Goal: Task Accomplishment & Management: Use online tool/utility

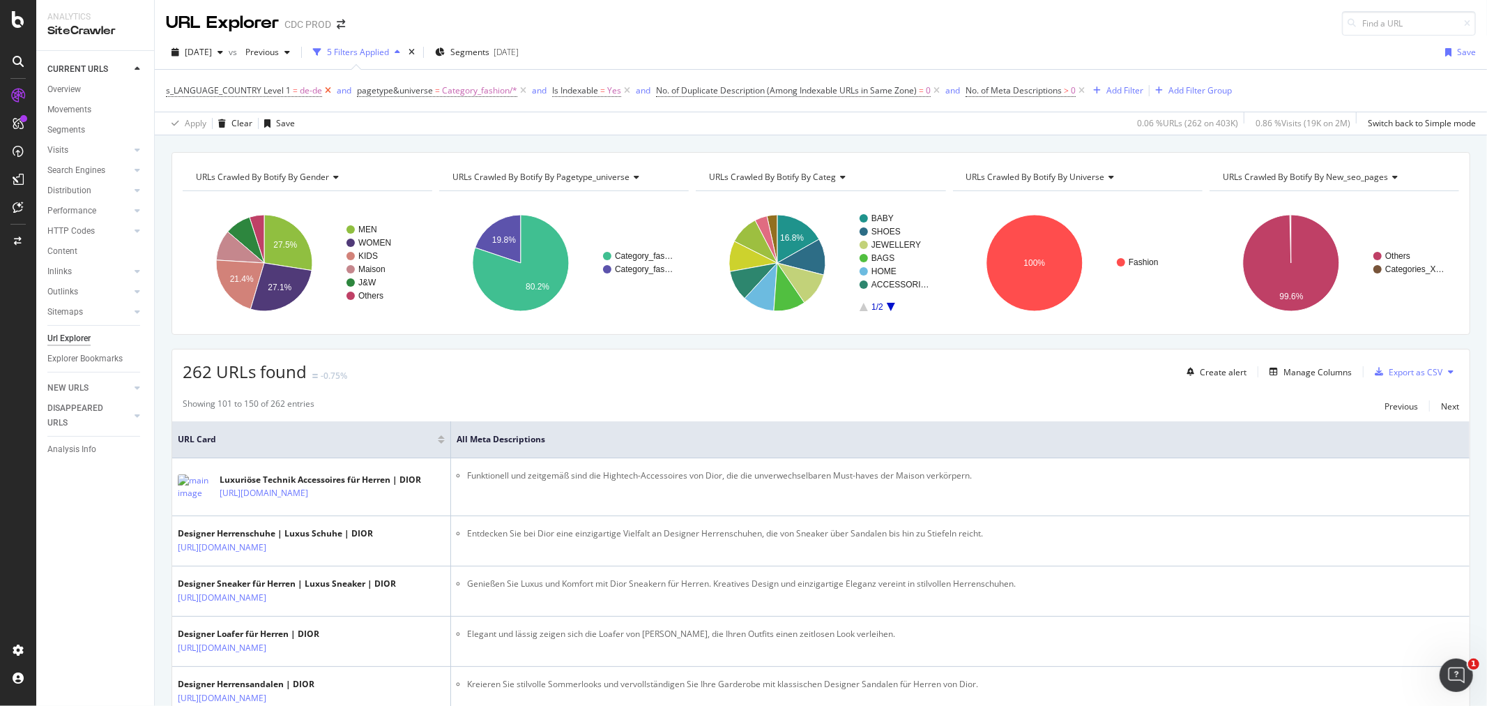
click at [328, 93] on icon at bounding box center [328, 91] width 12 height 14
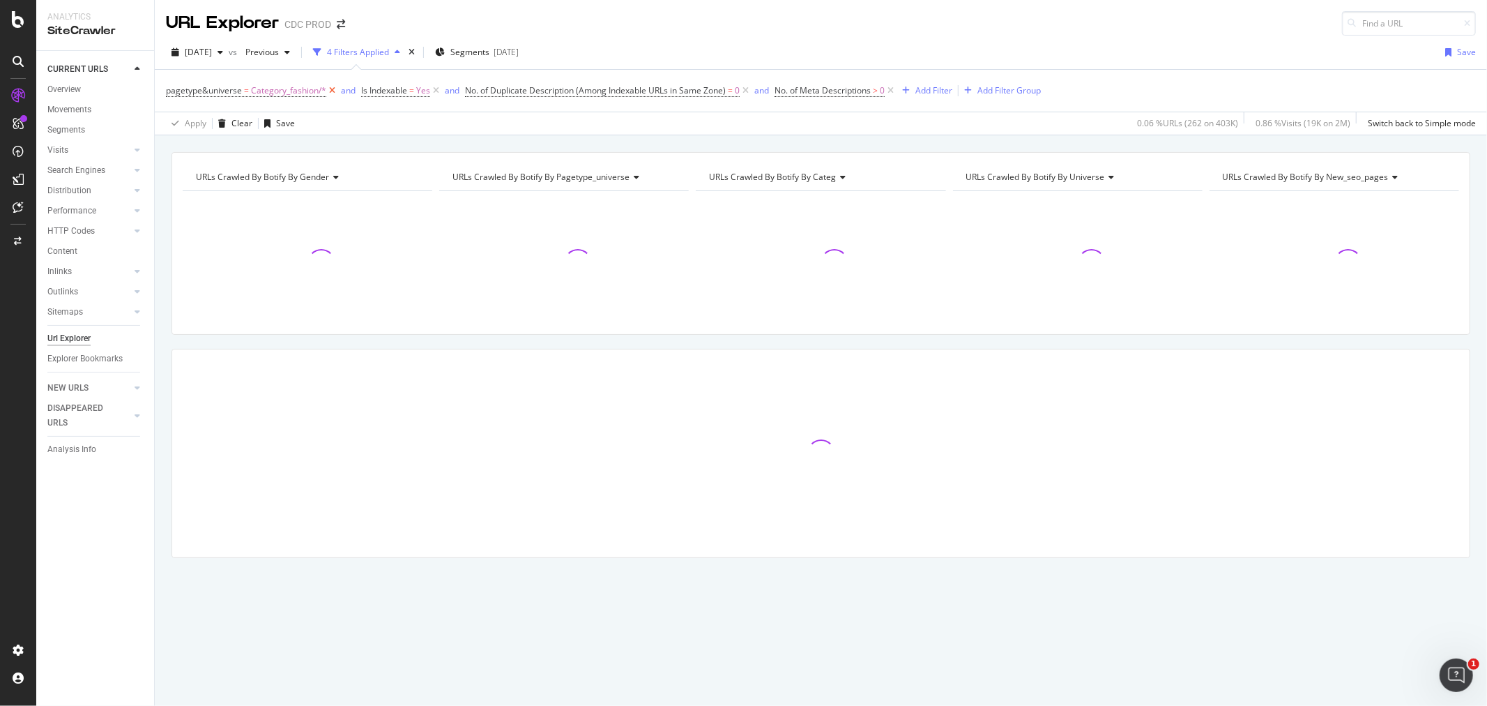
click at [328, 93] on icon at bounding box center [332, 91] width 12 height 14
click at [238, 93] on icon at bounding box center [241, 91] width 12 height 14
click at [450, 93] on icon at bounding box center [447, 91] width 12 height 14
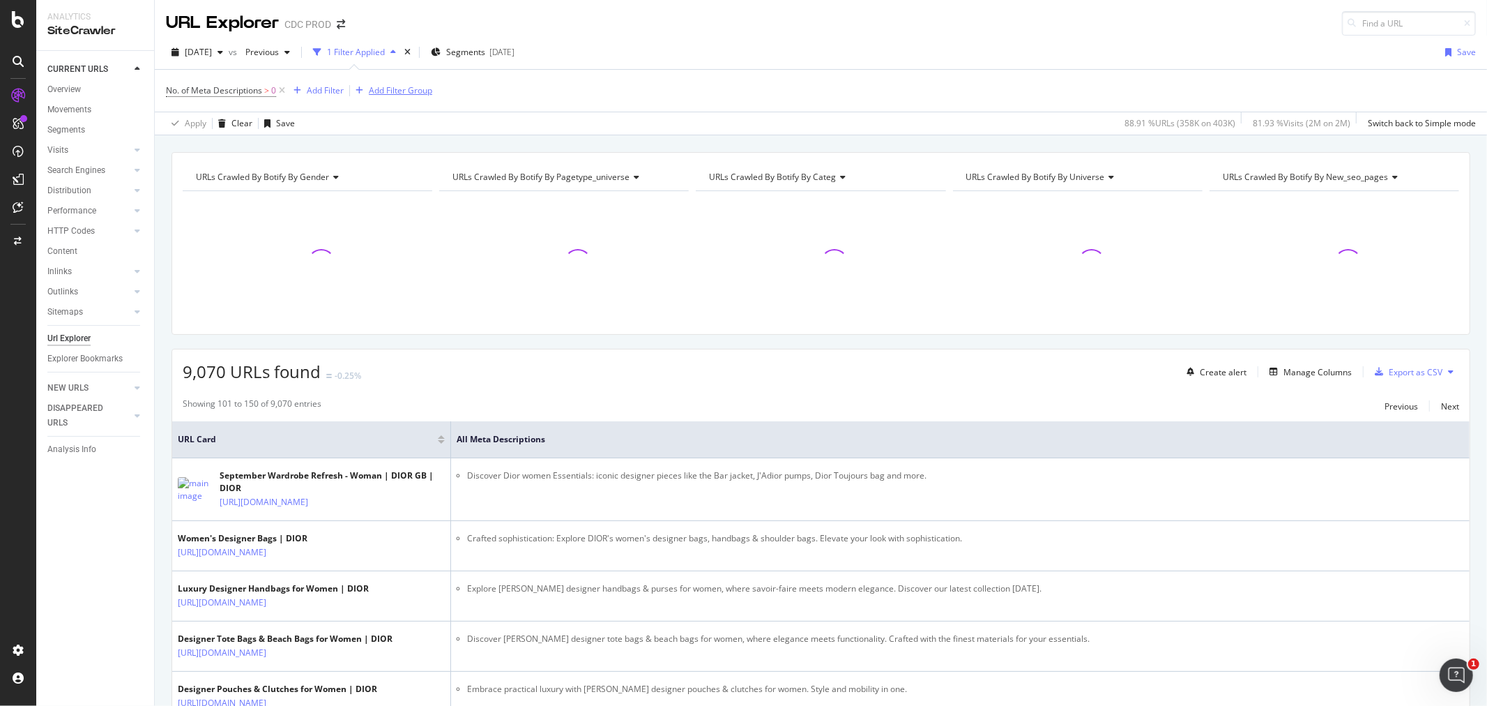
click at [281, 91] on icon at bounding box center [282, 91] width 12 height 14
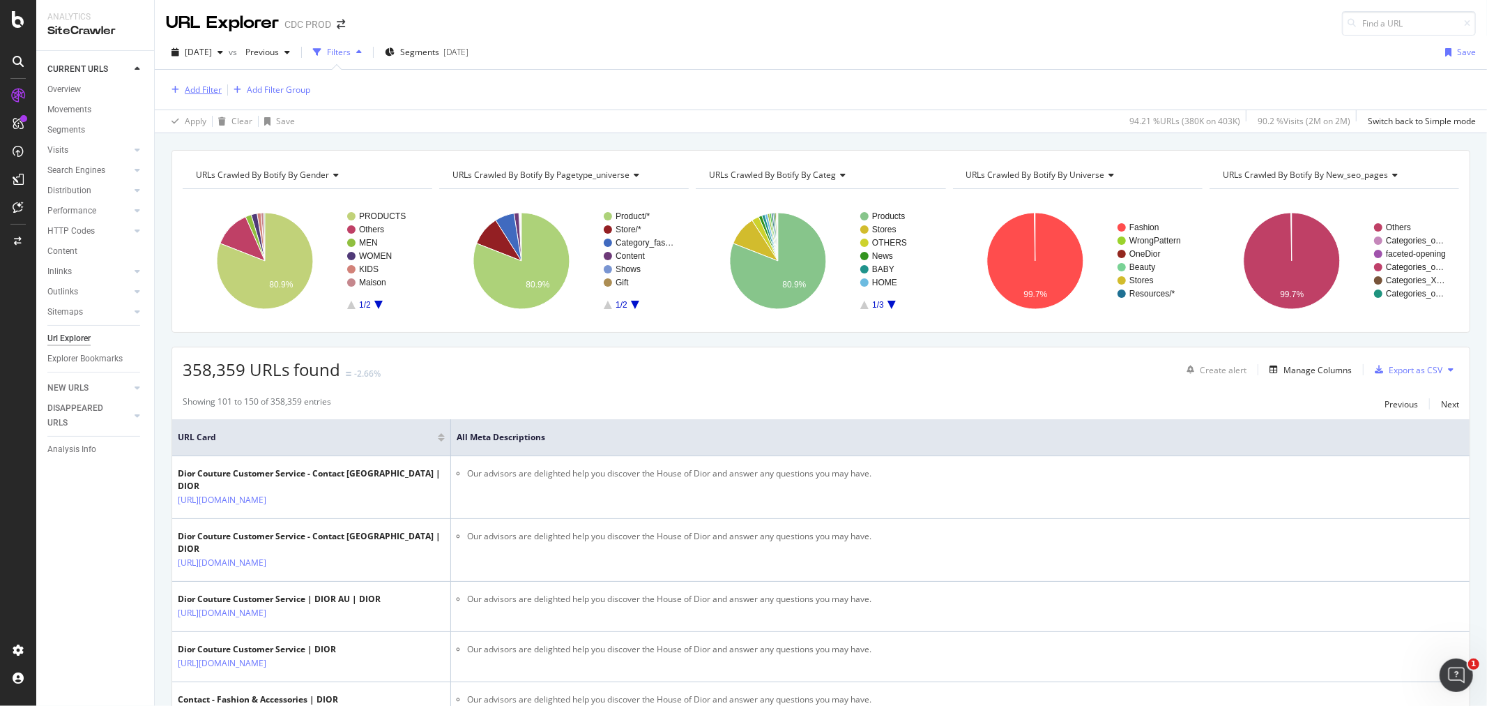
click at [206, 91] on div "Add Filter" at bounding box center [203, 90] width 37 height 12
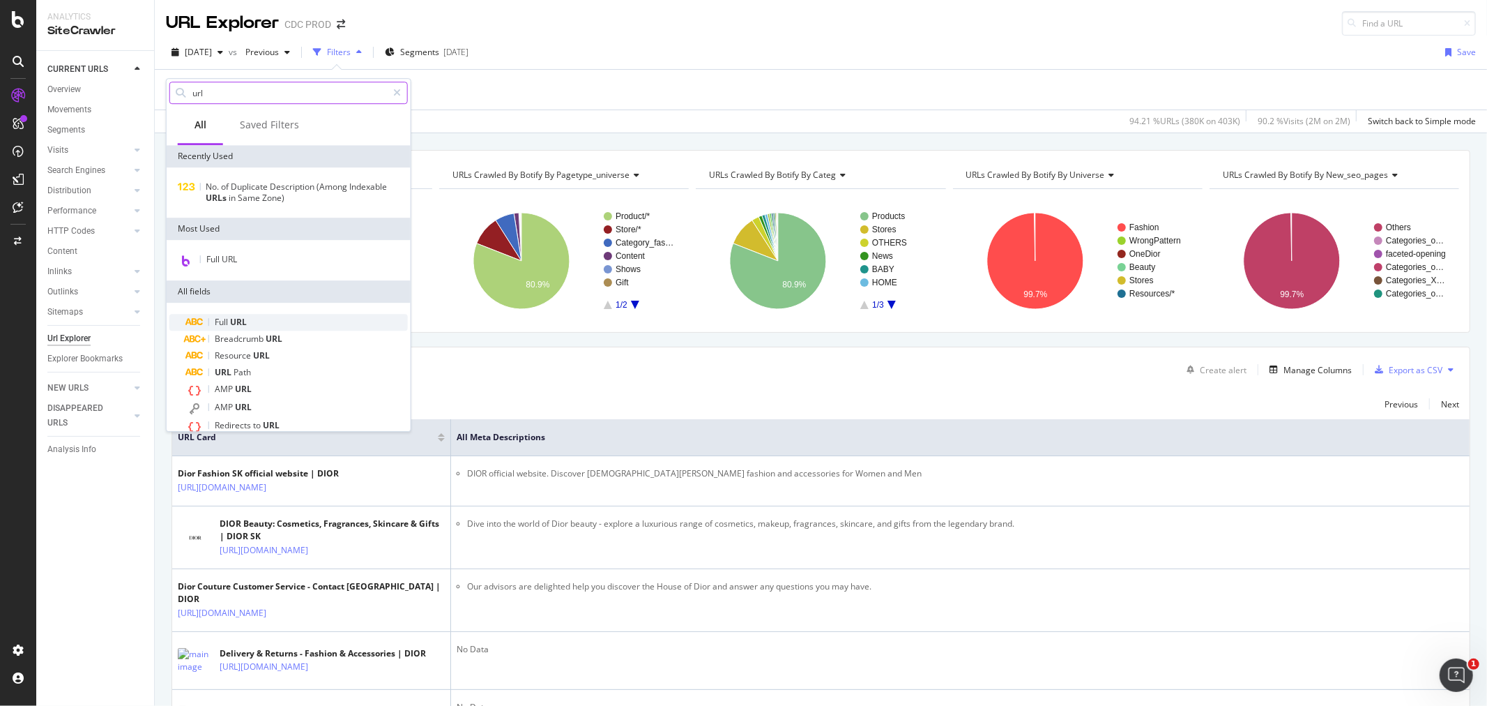
type input "url"
click at [245, 325] on span "URL" at bounding box center [238, 322] width 17 height 12
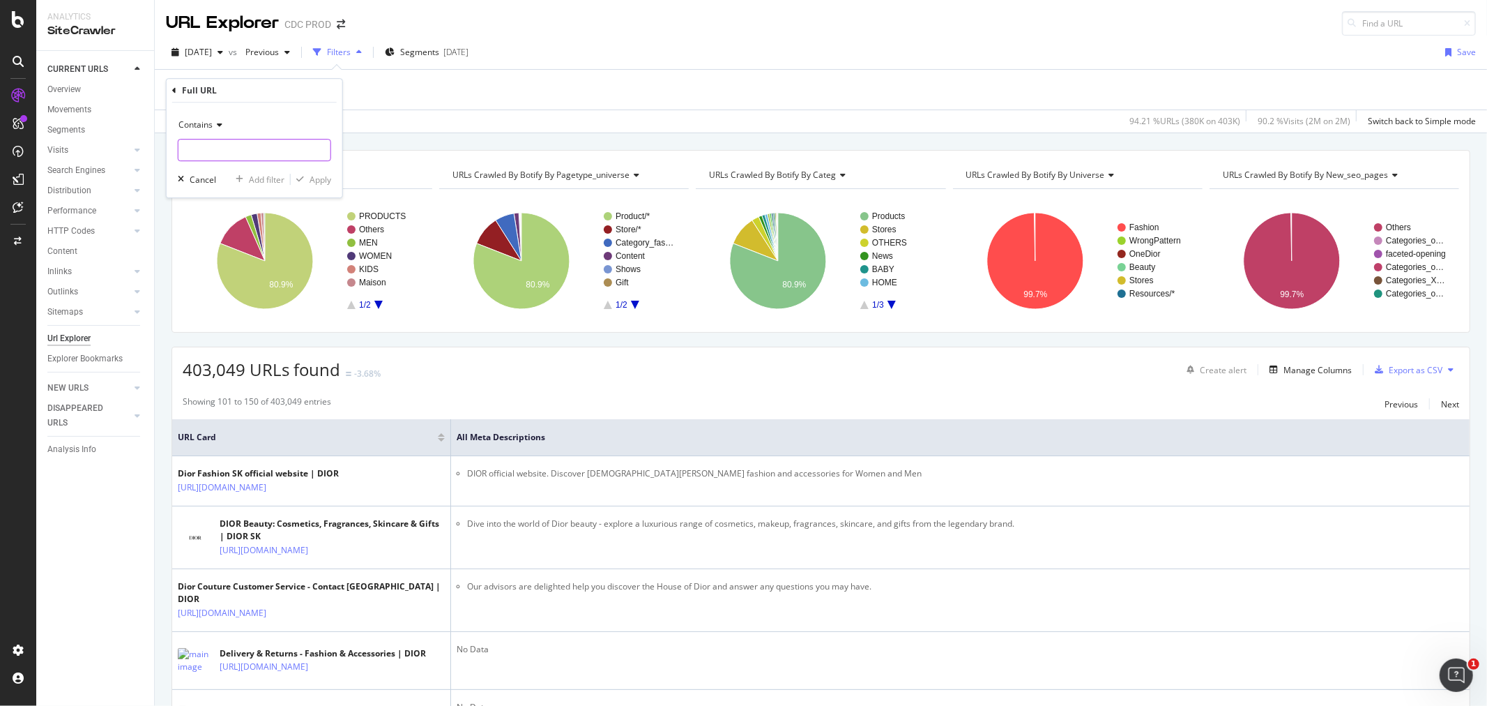
click at [234, 155] on input "text" at bounding box center [255, 150] width 152 height 22
paste input "[URL][DOMAIN_NAME]"
type input "[URL][DOMAIN_NAME]"
click at [314, 180] on div "Apply" at bounding box center [321, 180] width 22 height 12
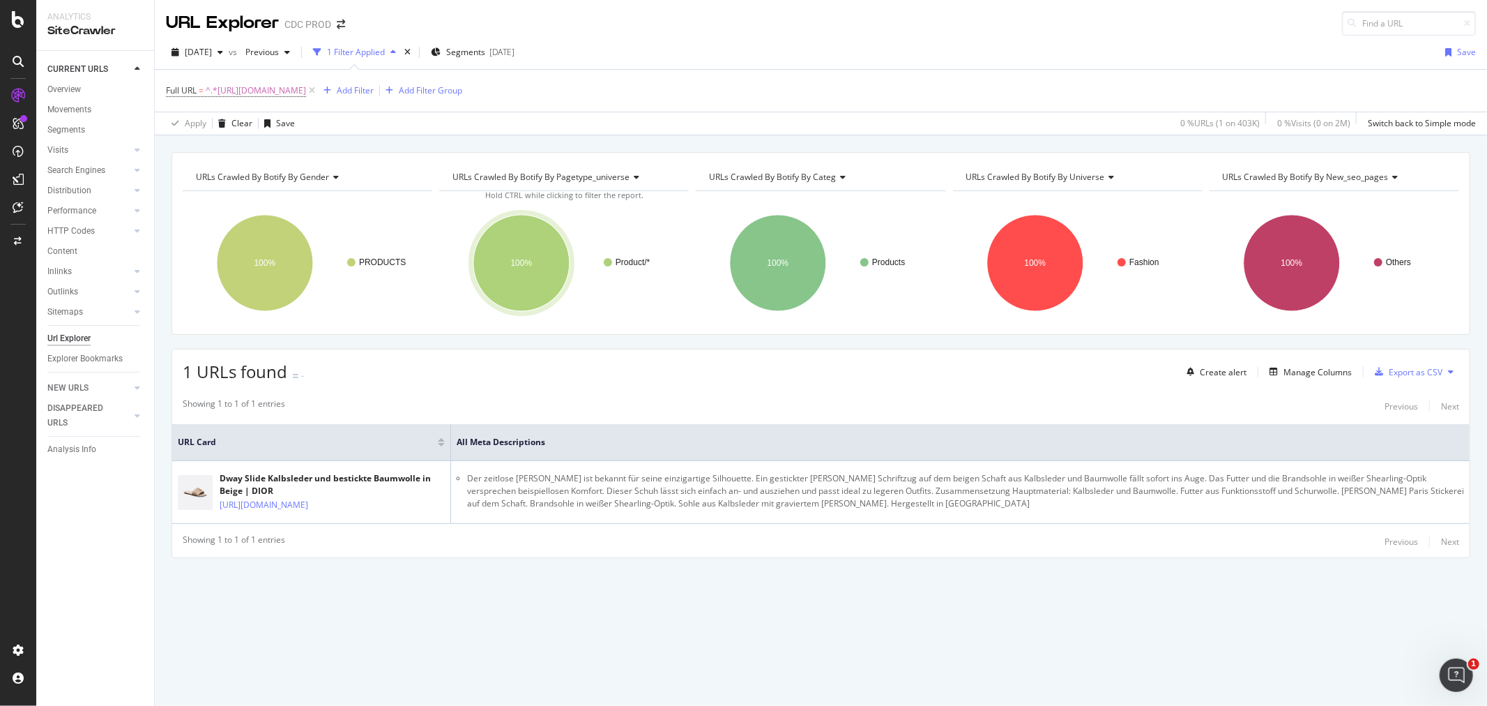
click at [824, 176] on span "URLs Crawled By Botify By categ" at bounding box center [772, 177] width 127 height 12
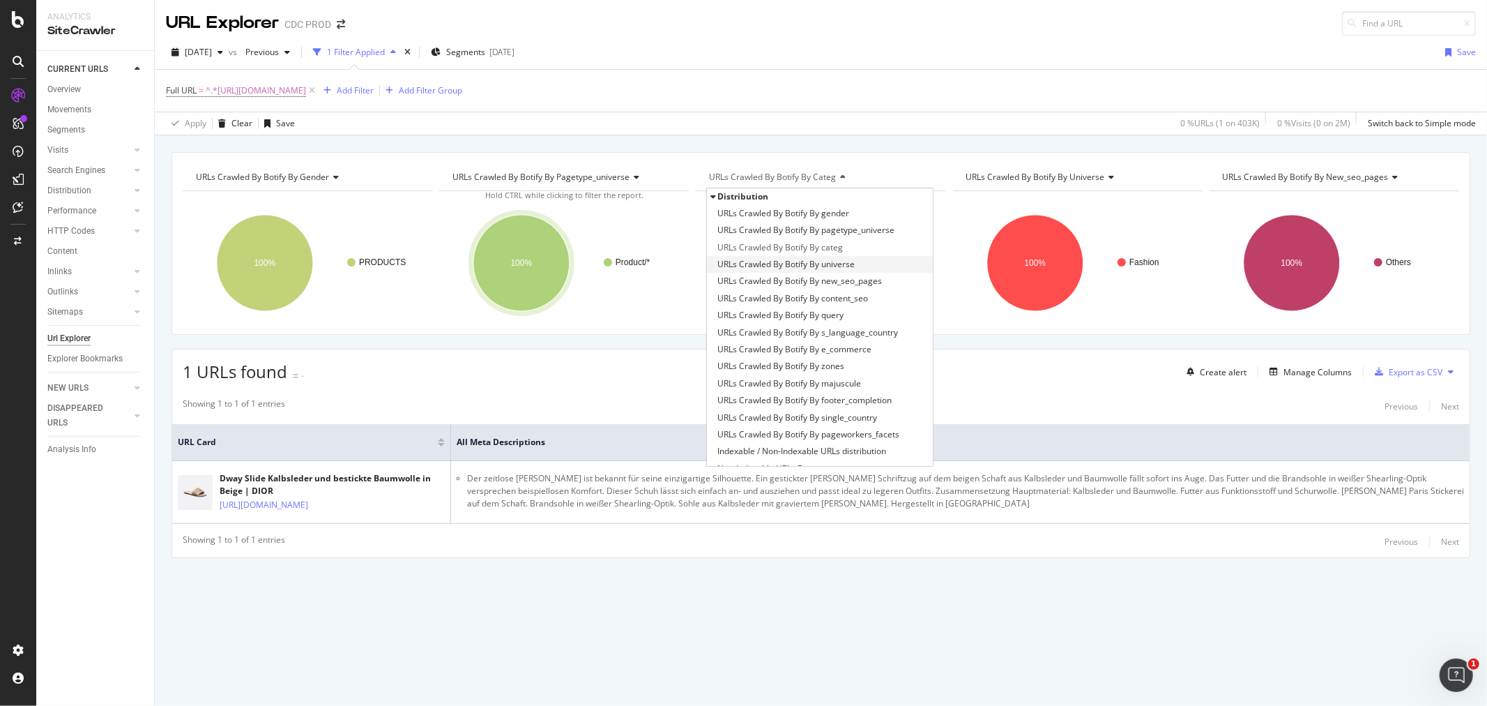
click at [802, 264] on span "URLs Crawled By Botify By universe" at bounding box center [786, 264] width 137 height 14
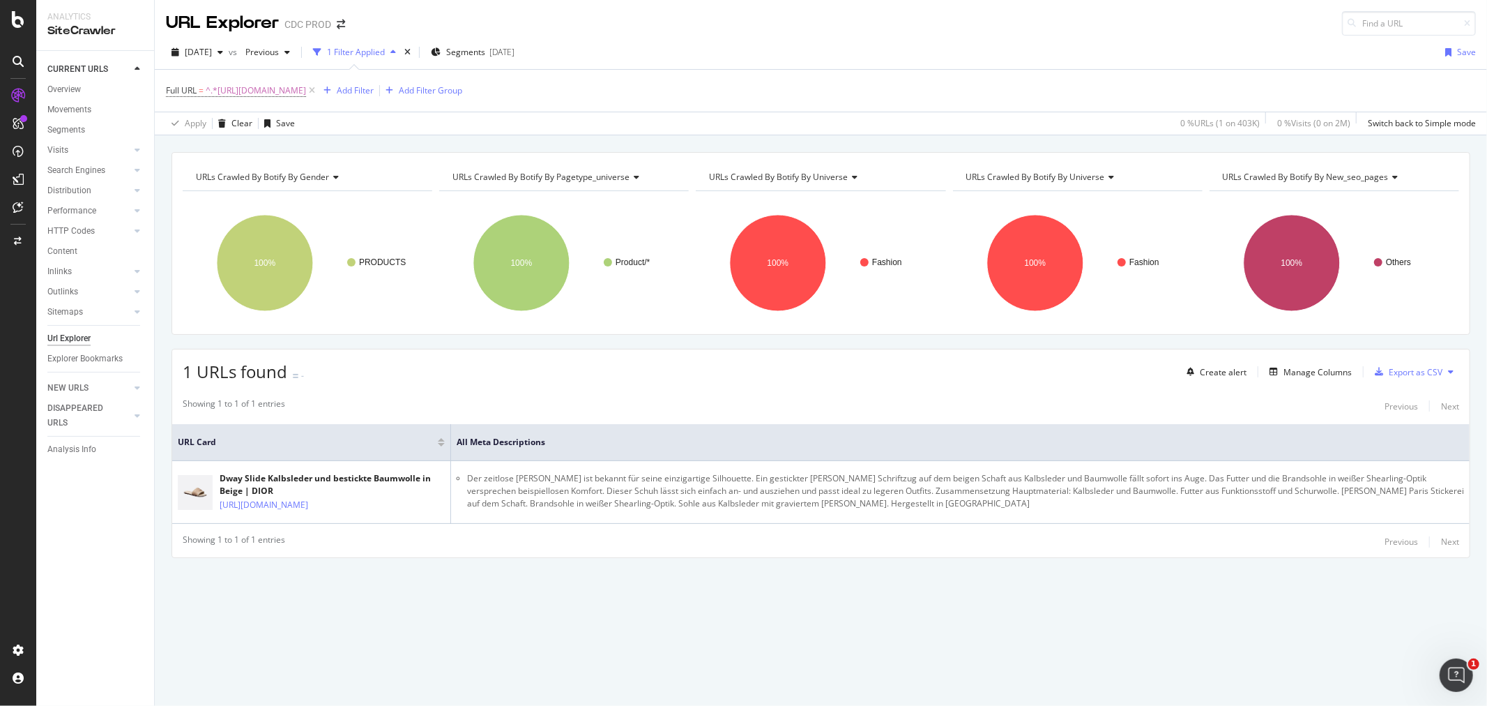
click at [819, 177] on span "URLs Crawled By Botify By universe" at bounding box center [778, 177] width 139 height 12
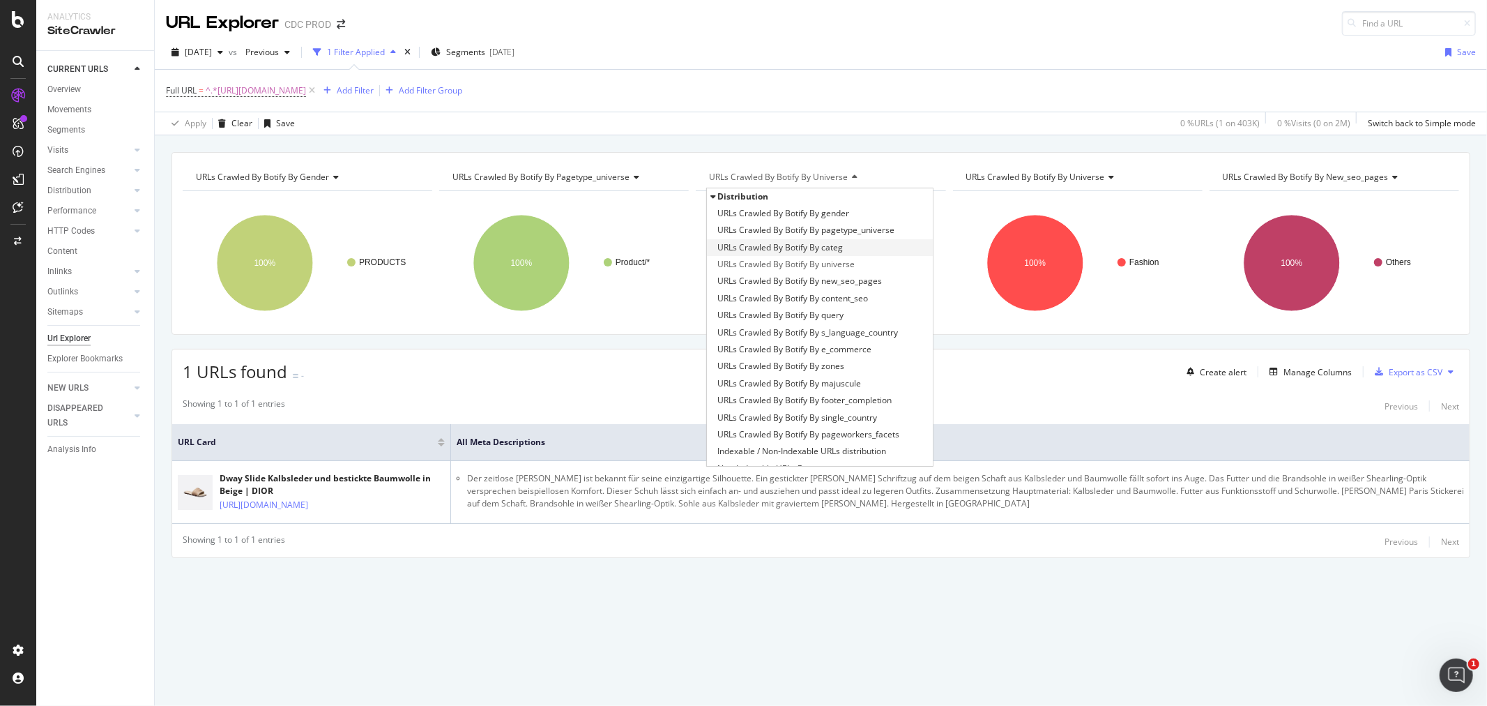
click at [835, 251] on span "URLs Crawled By Botify By categ" at bounding box center [781, 248] width 126 height 14
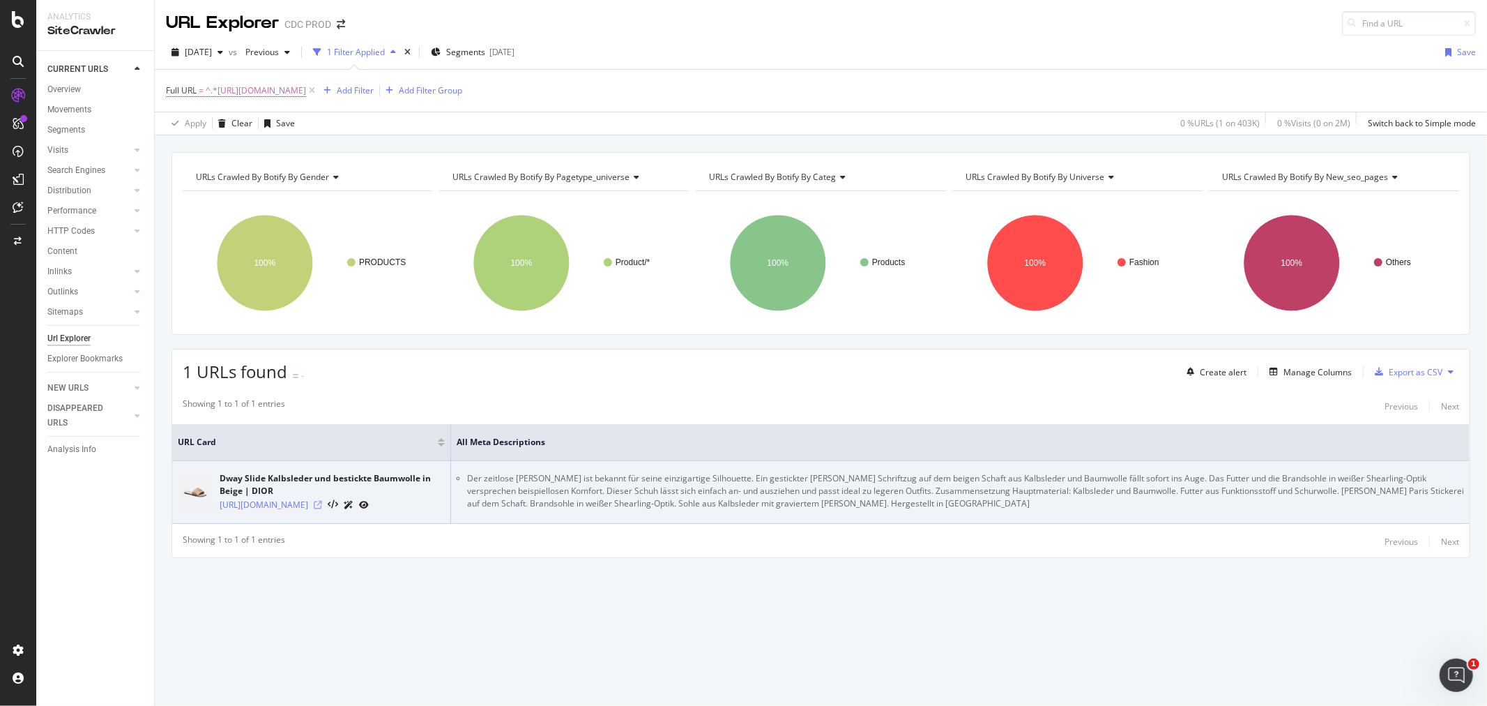
click at [322, 509] on icon at bounding box center [318, 505] width 8 height 8
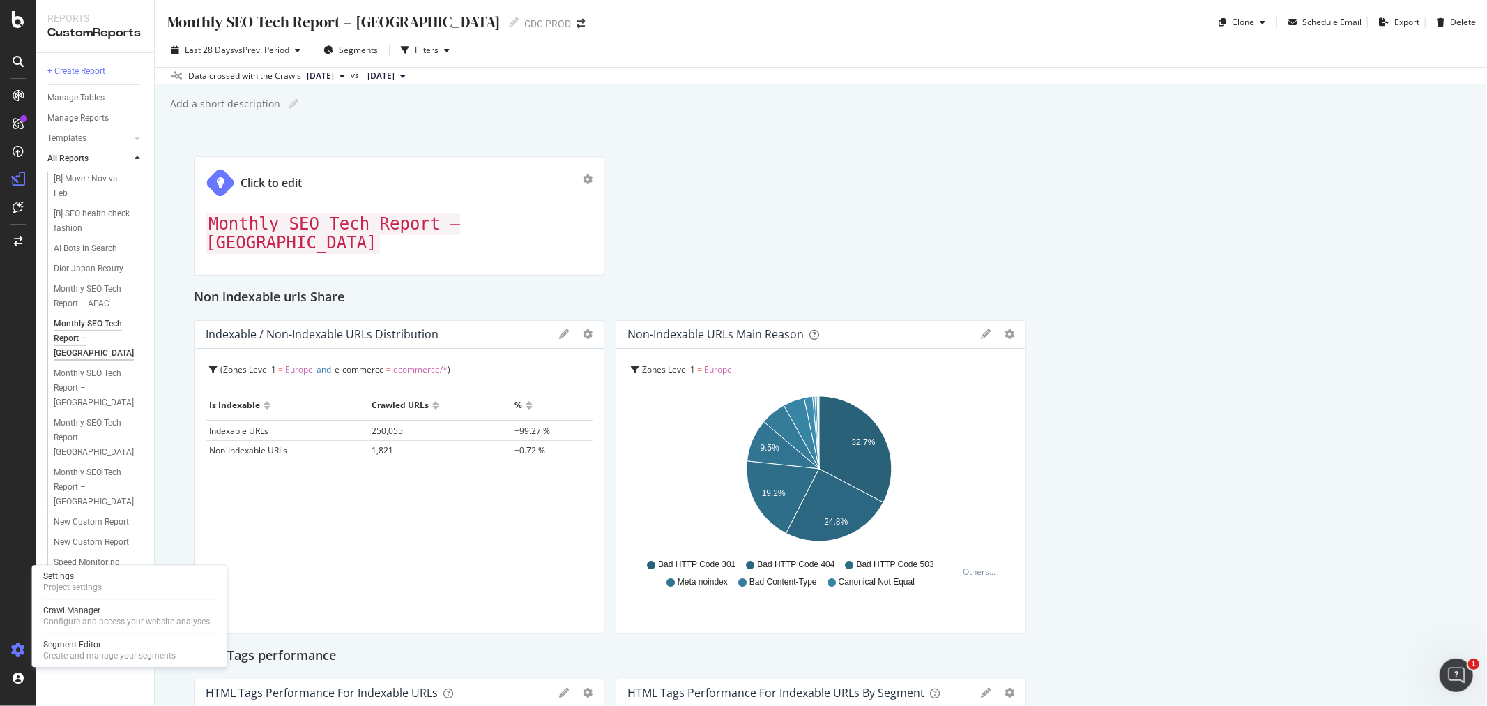
click at [26, 646] on div at bounding box center [17, 650] width 33 height 22
click at [89, 651] on div "Create and manage your segments" at bounding box center [109, 655] width 132 height 11
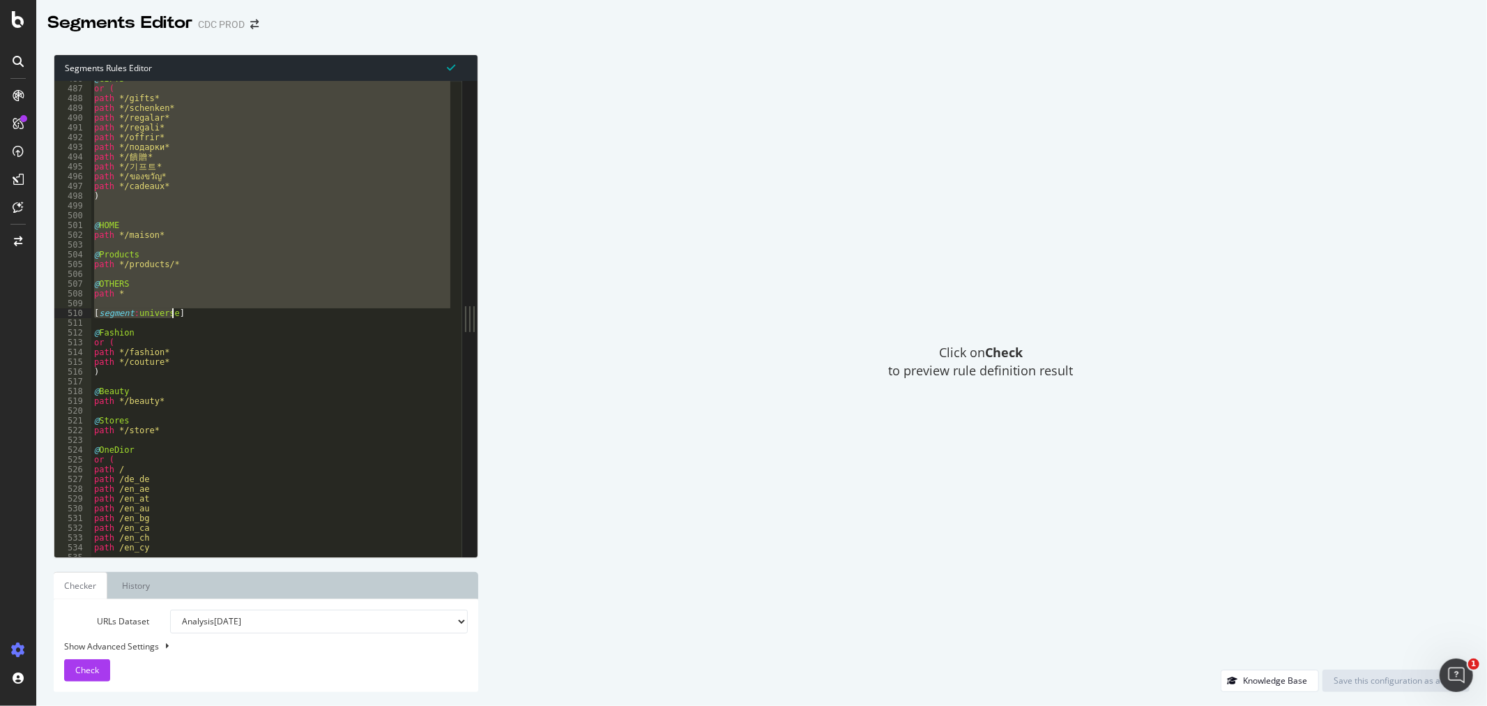
scroll to position [4742, 0]
drag, startPoint x: 95, startPoint y: 234, endPoint x: 171, endPoint y: 291, distance: 95.1
click at [171, 291] on div "@ GIFTS or ( path */gifts* path */schenken* path */regalar* path */regali* path…" at bounding box center [381, 315] width 580 height 483
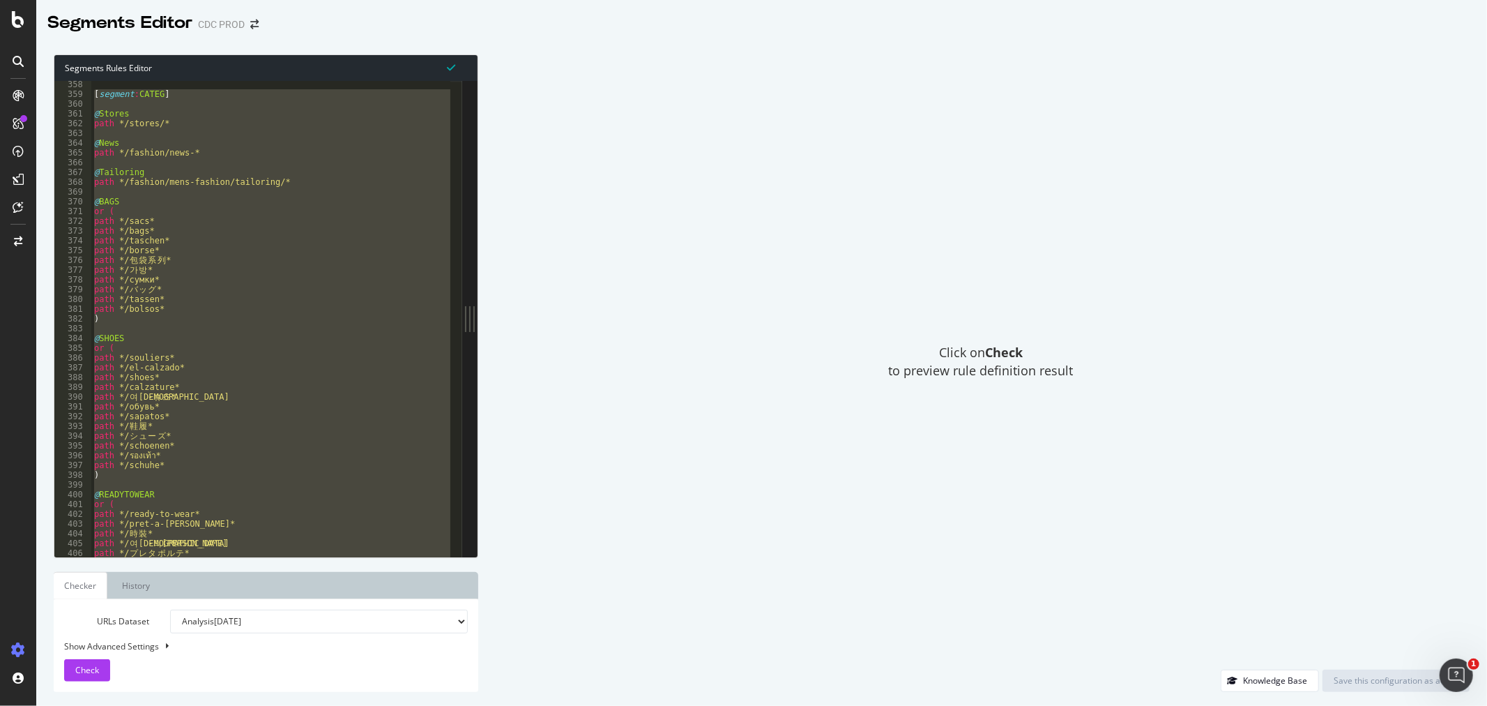
scroll to position [3393, 0]
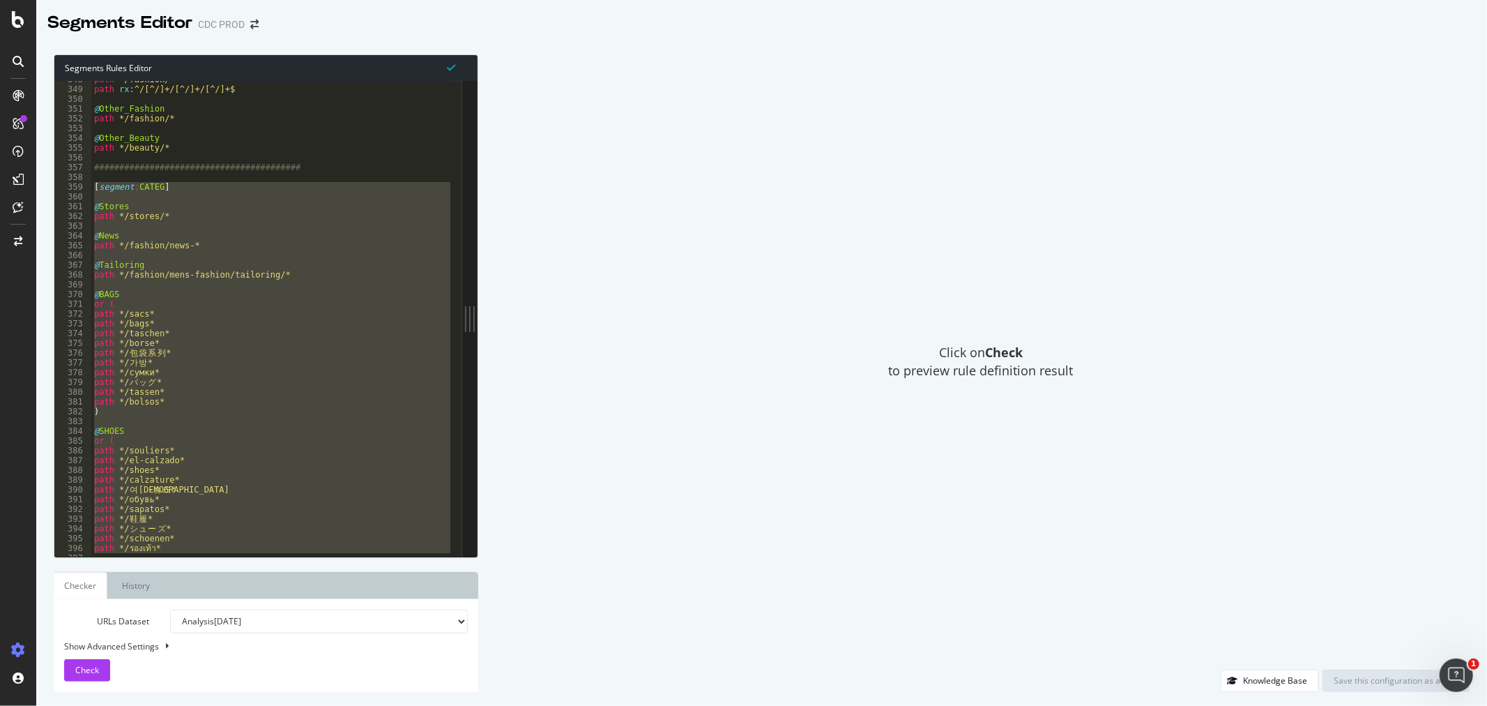
click at [121, 310] on div "path */fashion/* path rx : ^/[^/]+/[^/]+/[^/]+$ @ Other_Fashion path */fashion/…" at bounding box center [271, 319] width 360 height 476
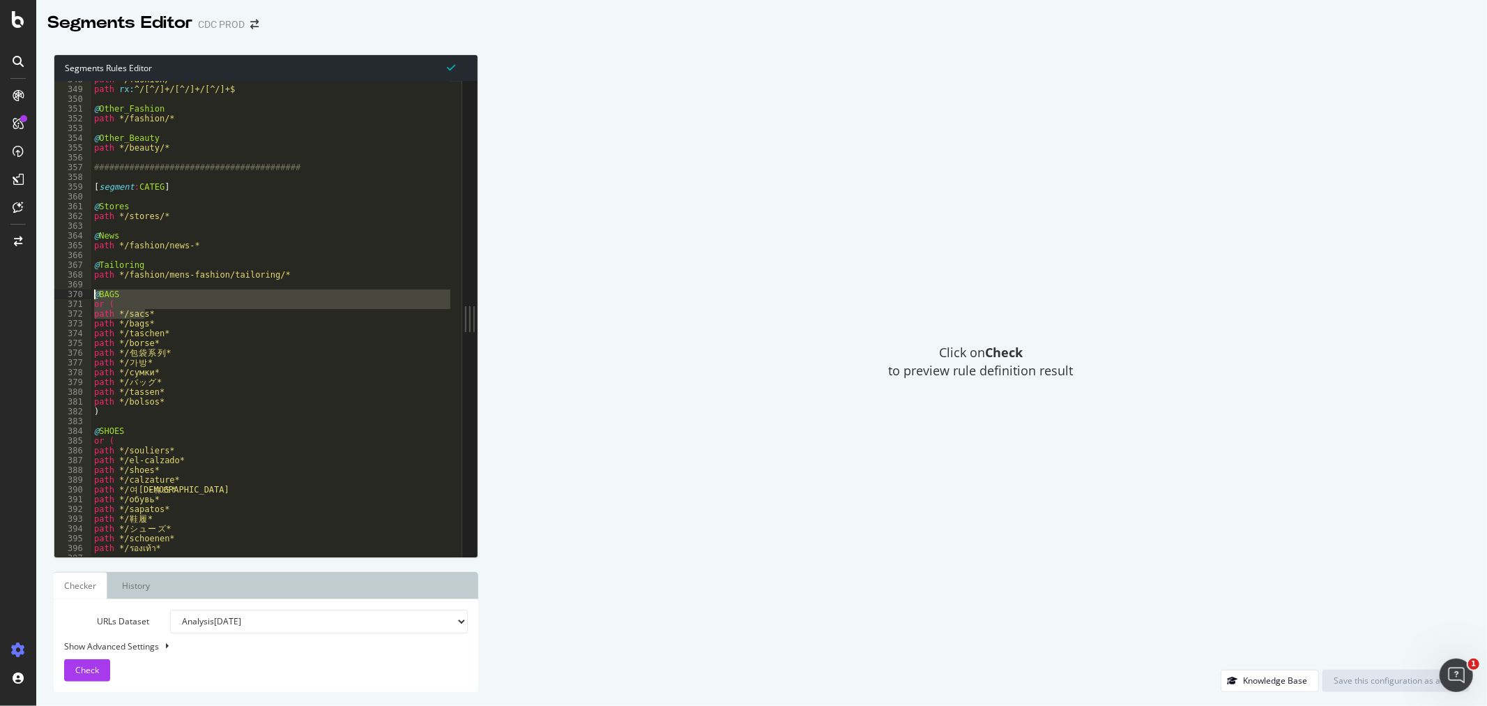
drag, startPoint x: 144, startPoint y: 311, endPoint x: 93, endPoint y: 297, distance: 52.8
click at [93, 297] on div "path */fashion/* path rx : ^/[^/]+/[^/]+/[^/]+$ @ Other_Fashion path */fashion/…" at bounding box center [381, 316] width 580 height 483
type textarea "@BAGS or ("
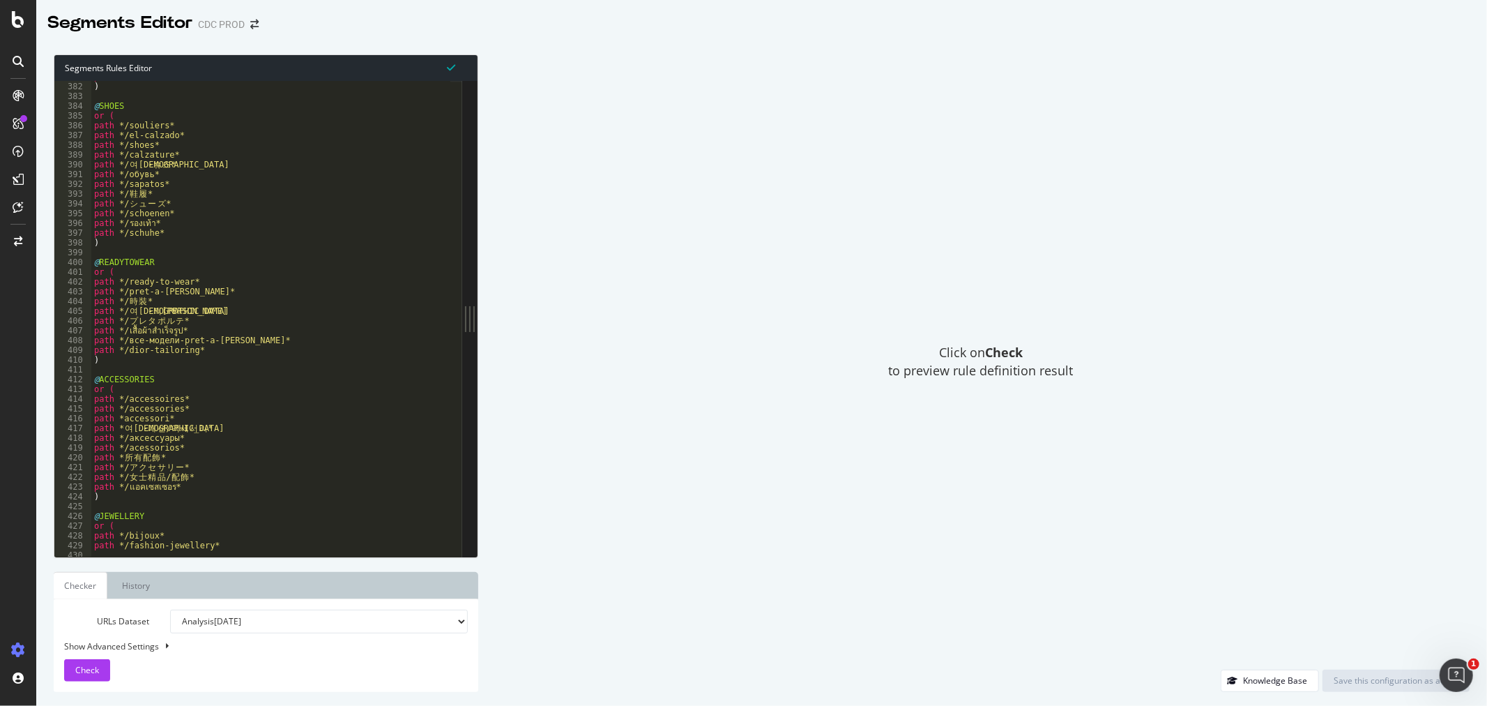
scroll to position [3765, 0]
